Goal: Task Accomplishment & Management: Manage account settings

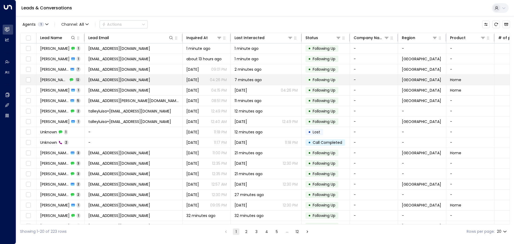
click at [58, 77] on td "[PERSON_NAME] 12" at bounding box center [60, 80] width 48 height 10
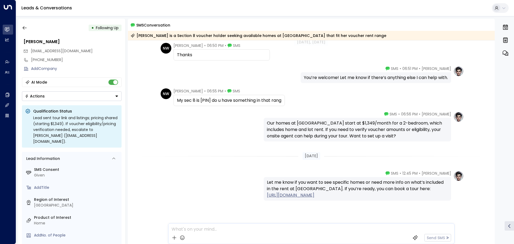
scroll to position [268, 0]
drag, startPoint x: 200, startPoint y: 100, endPoint x: 210, endPoint y: 102, distance: 10.7
click at [210, 102] on div "My sec 8 is [PIN] do u have something in that rang" at bounding box center [229, 99] width 104 height 6
click at [219, 118] on div "[PERSON_NAME] • 06:56 PM • SMS Our homes at [GEOGRAPHIC_DATA] start at $1,349/m…" at bounding box center [311, 125] width 305 height 30
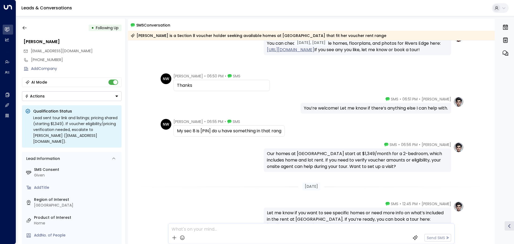
scroll to position [230, 0]
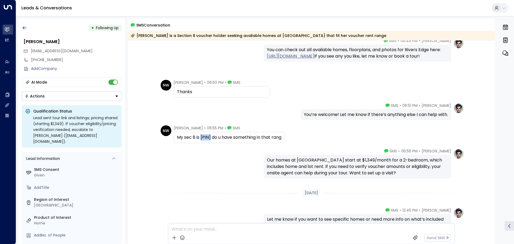
drag, startPoint x: 210, startPoint y: 137, endPoint x: 201, endPoint y: 136, distance: 9.4
click at [201, 136] on div "My sec 8 is [PIN] do u have something in that rang" at bounding box center [229, 137] width 104 height 6
click at [212, 116] on div "[PERSON_NAME] • 06:51 PM • SMS You’re welcome! Let me know if there’s anything …" at bounding box center [311, 111] width 305 height 17
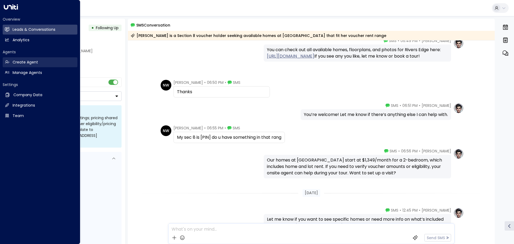
click at [17, 61] on h2 "Create Agent" at bounding box center [25, 62] width 25 height 6
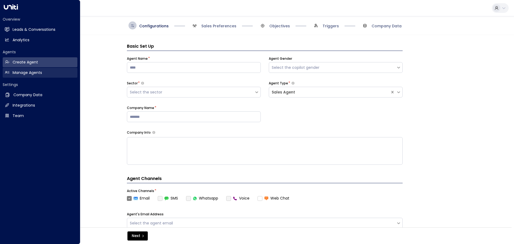
click at [18, 72] on h2 "Manage Agents" at bounding box center [27, 73] width 29 height 6
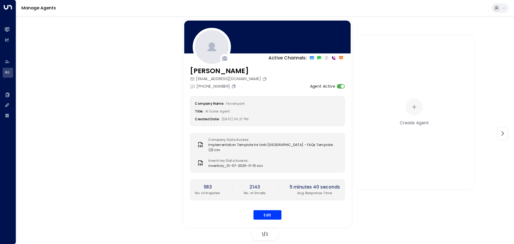
click at [233, 86] on icon "Copy" at bounding box center [233, 86] width 3 height 3
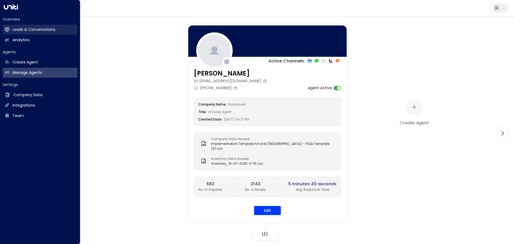
click at [24, 30] on h2 "Leads & Conversations" at bounding box center [34, 30] width 43 height 6
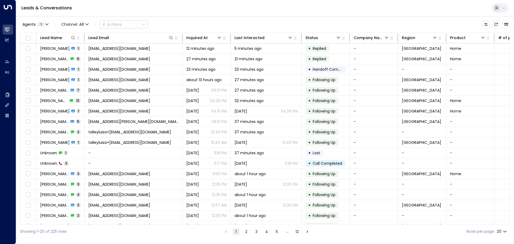
click at [177, 19] on div "Agents 1 Channel: All Actions" at bounding box center [265, 24] width 490 height 11
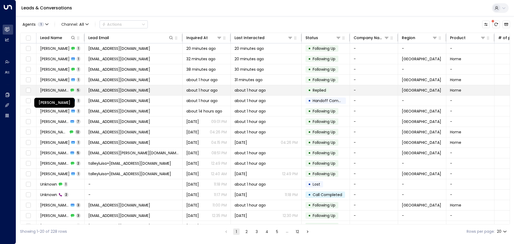
click at [54, 88] on span "[PERSON_NAME]" at bounding box center [54, 90] width 29 height 5
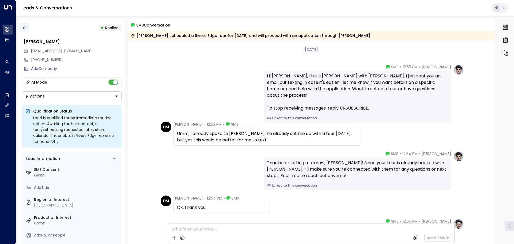
click at [24, 28] on icon "button" at bounding box center [24, 27] width 5 height 5
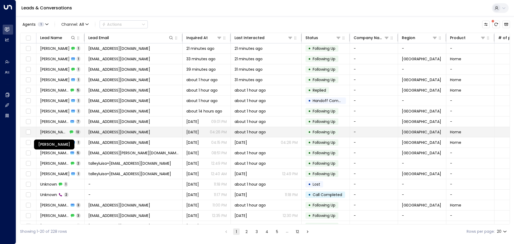
click at [57, 130] on span "[PERSON_NAME]" at bounding box center [54, 131] width 28 height 5
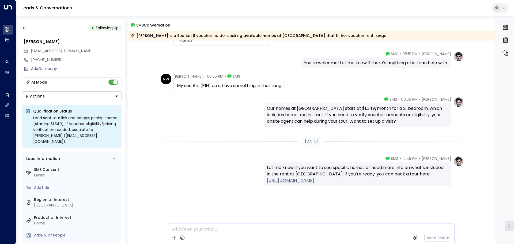
scroll to position [283, 0]
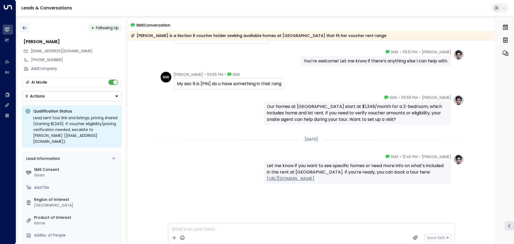
click at [22, 29] on icon "button" at bounding box center [24, 27] width 5 height 5
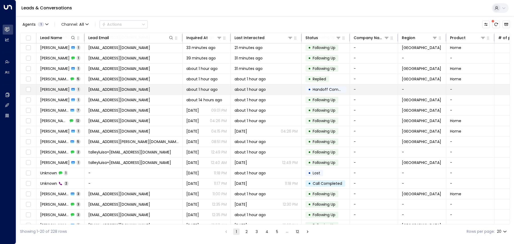
scroll to position [30, 0]
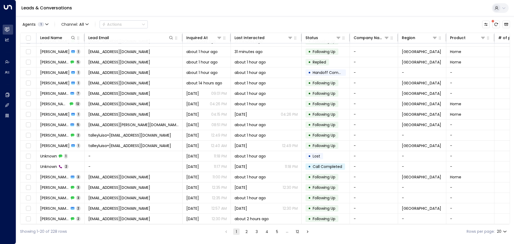
click at [243, 231] on button "2" at bounding box center [246, 231] width 6 height 6
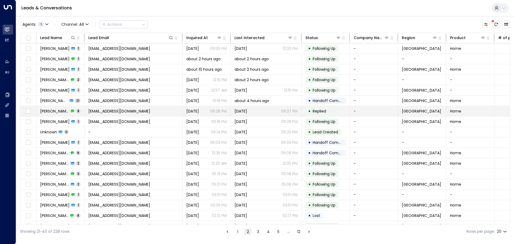
click at [50, 111] on span "[PERSON_NAME]" at bounding box center [54, 110] width 29 height 5
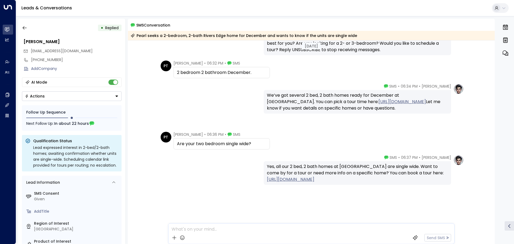
scroll to position [214, 0]
click at [25, 27] on icon "button" at bounding box center [24, 27] width 5 height 5
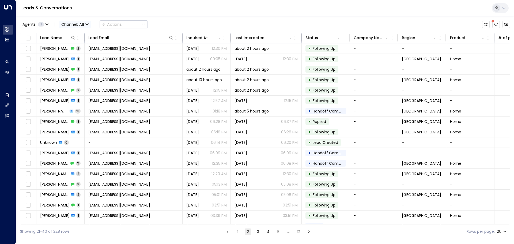
click at [79, 23] on span "All" at bounding box center [81, 24] width 5 height 4
click at [78, 75] on p "Voice" at bounding box center [78, 75] width 26 height 6
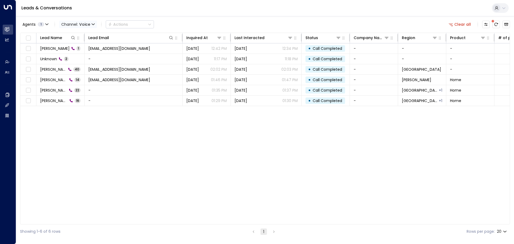
click at [82, 23] on span "Voice" at bounding box center [84, 24] width 11 height 4
click at [71, 35] on p "All" at bounding box center [78, 36] width 26 height 6
